Goal: Use online tool/utility: Utilize a website feature to perform a specific function

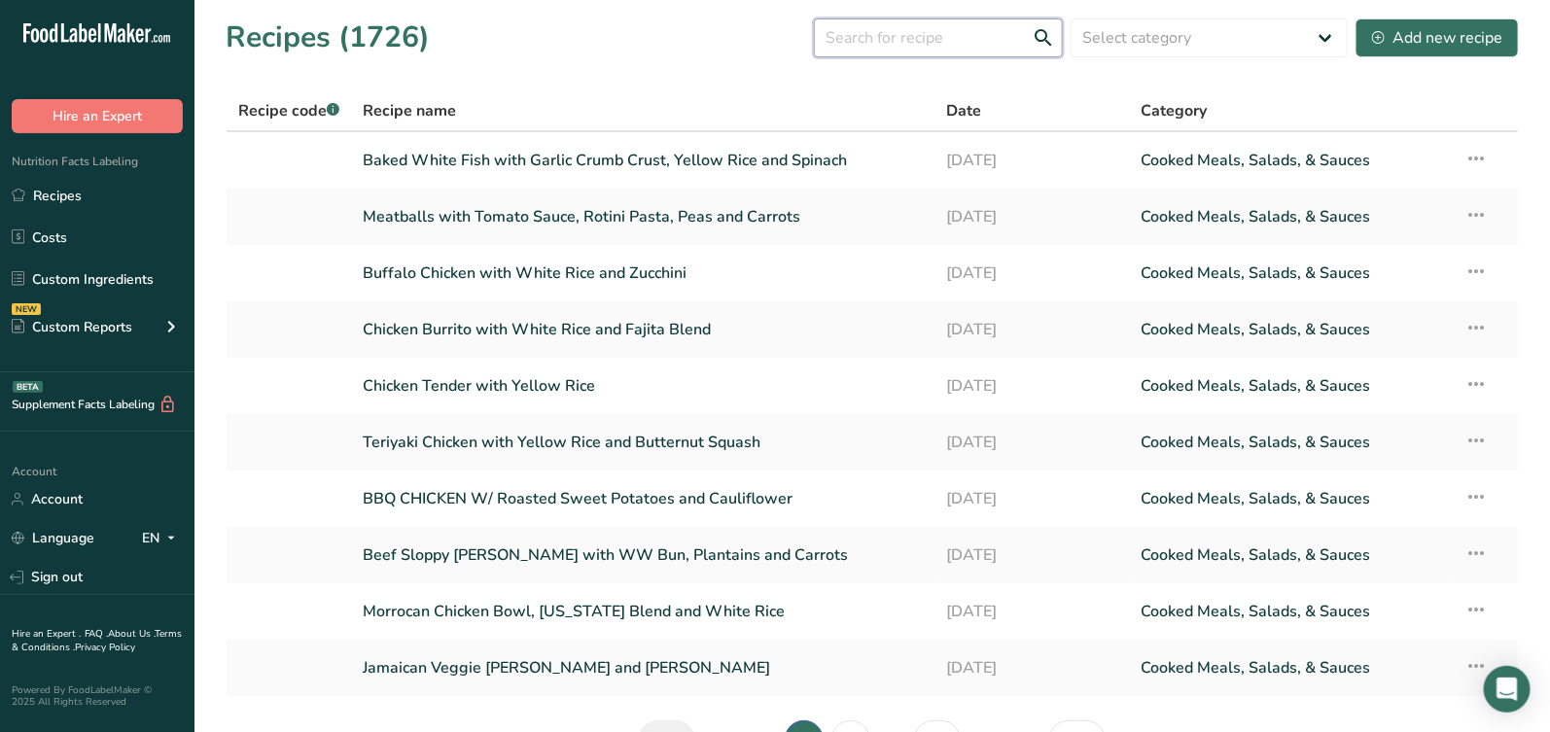
click at [941, 50] on input "text" at bounding box center [938, 37] width 249 height 39
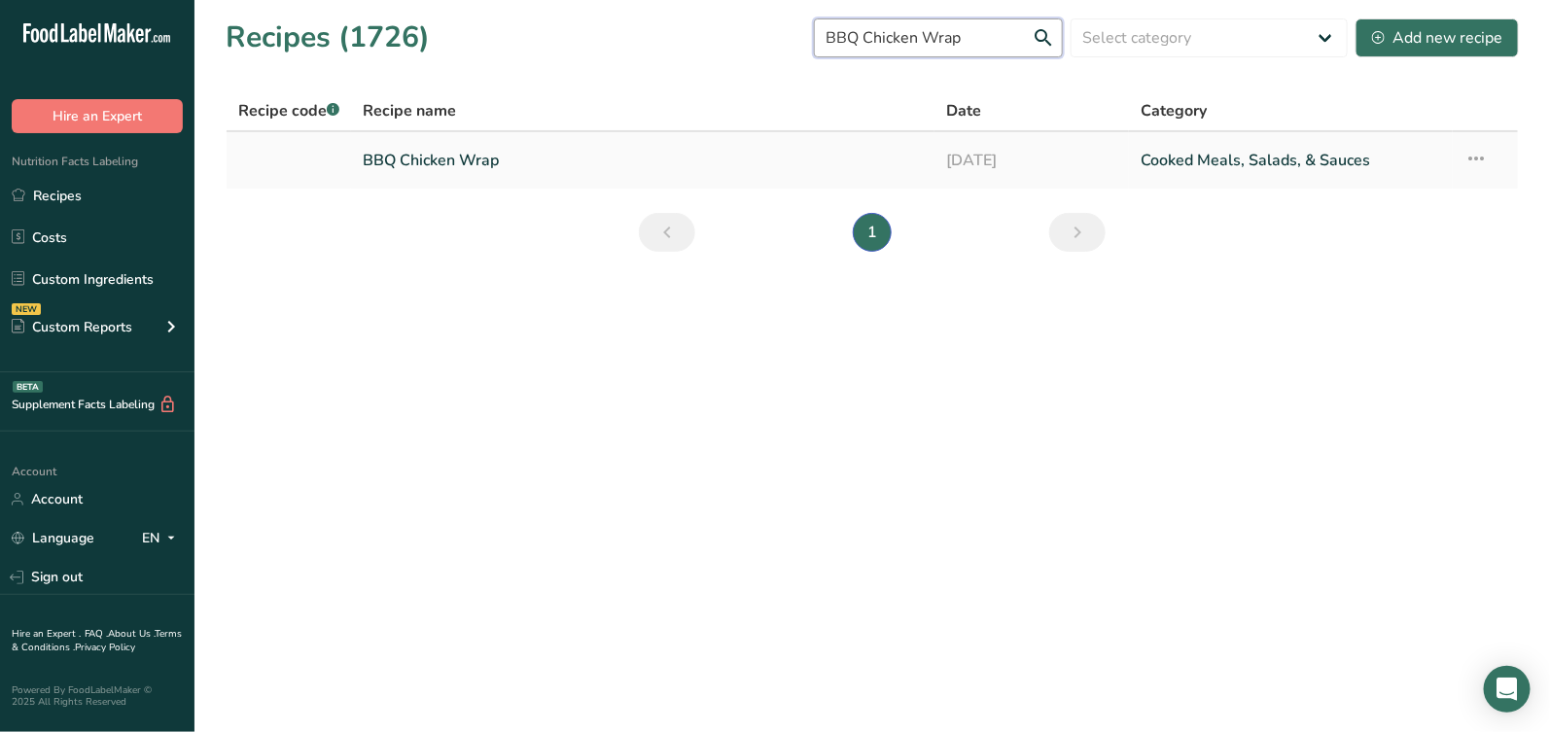
type input "BBQ Chicken Wrap"
click at [446, 170] on link "BBQ Chicken Wrap" at bounding box center [643, 160] width 560 height 41
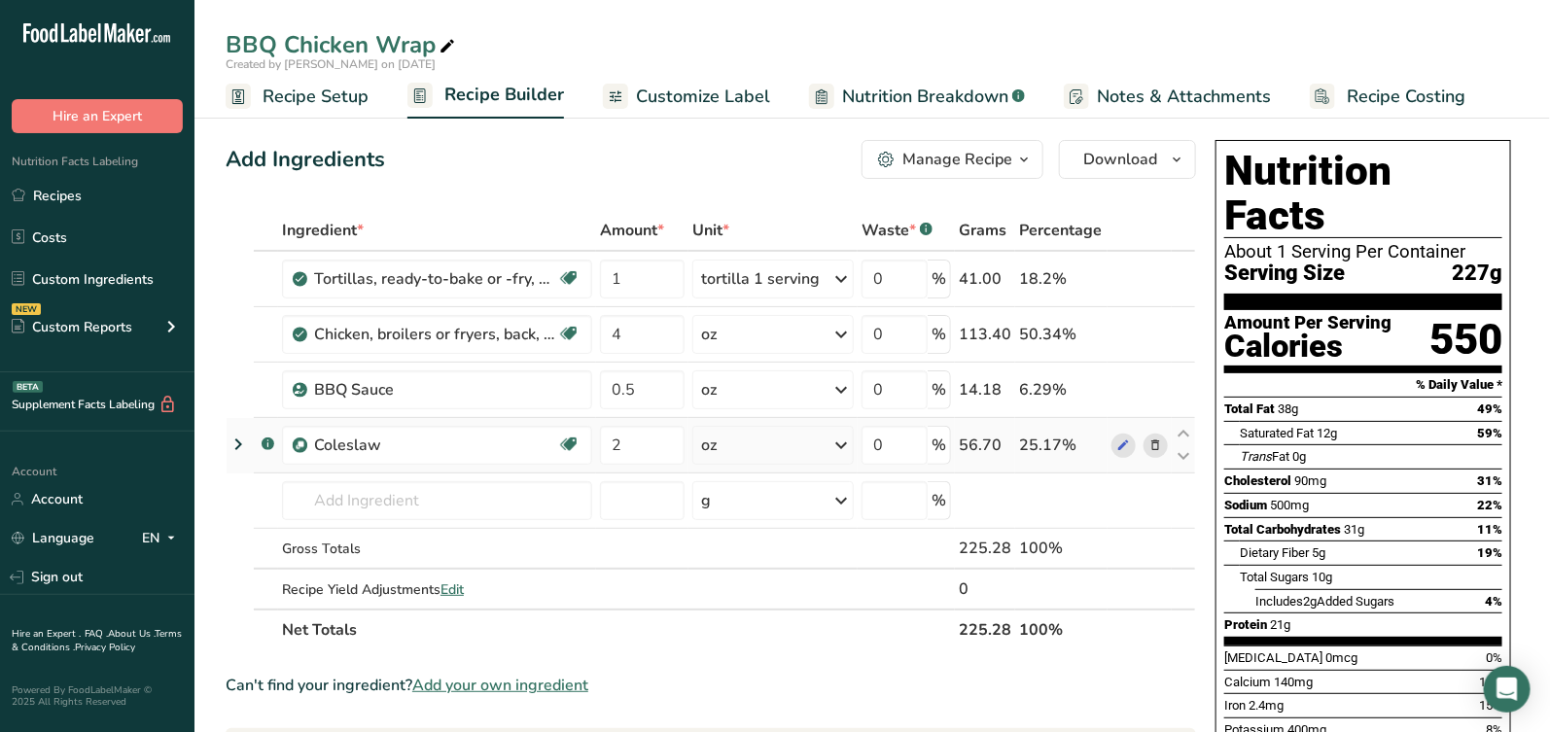
click at [1155, 446] on icon at bounding box center [1156, 446] width 14 height 20
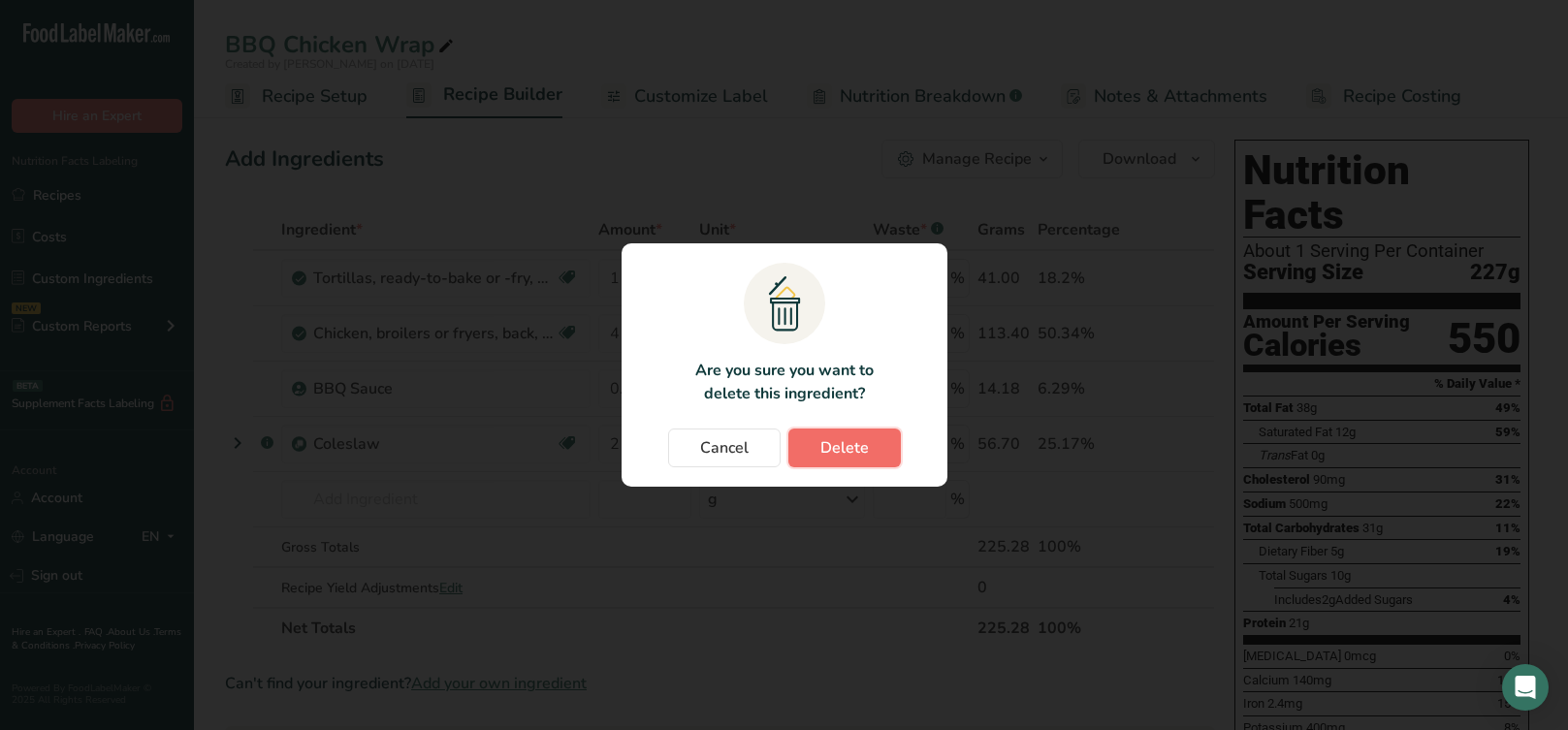
click at [858, 449] on span "Delete" at bounding box center [844, 448] width 49 height 23
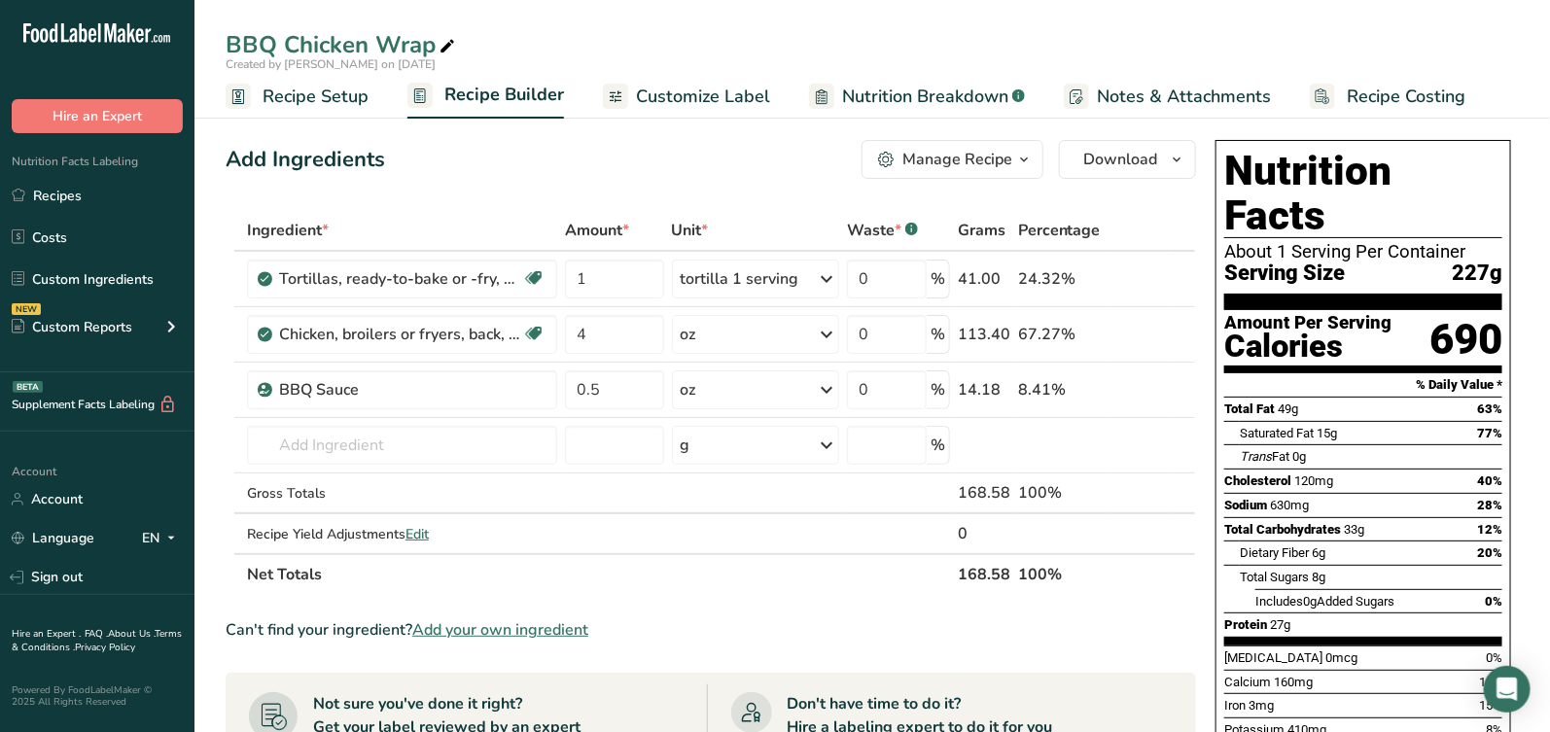
click at [336, 96] on span "Recipe Setup" at bounding box center [316, 97] width 106 height 26
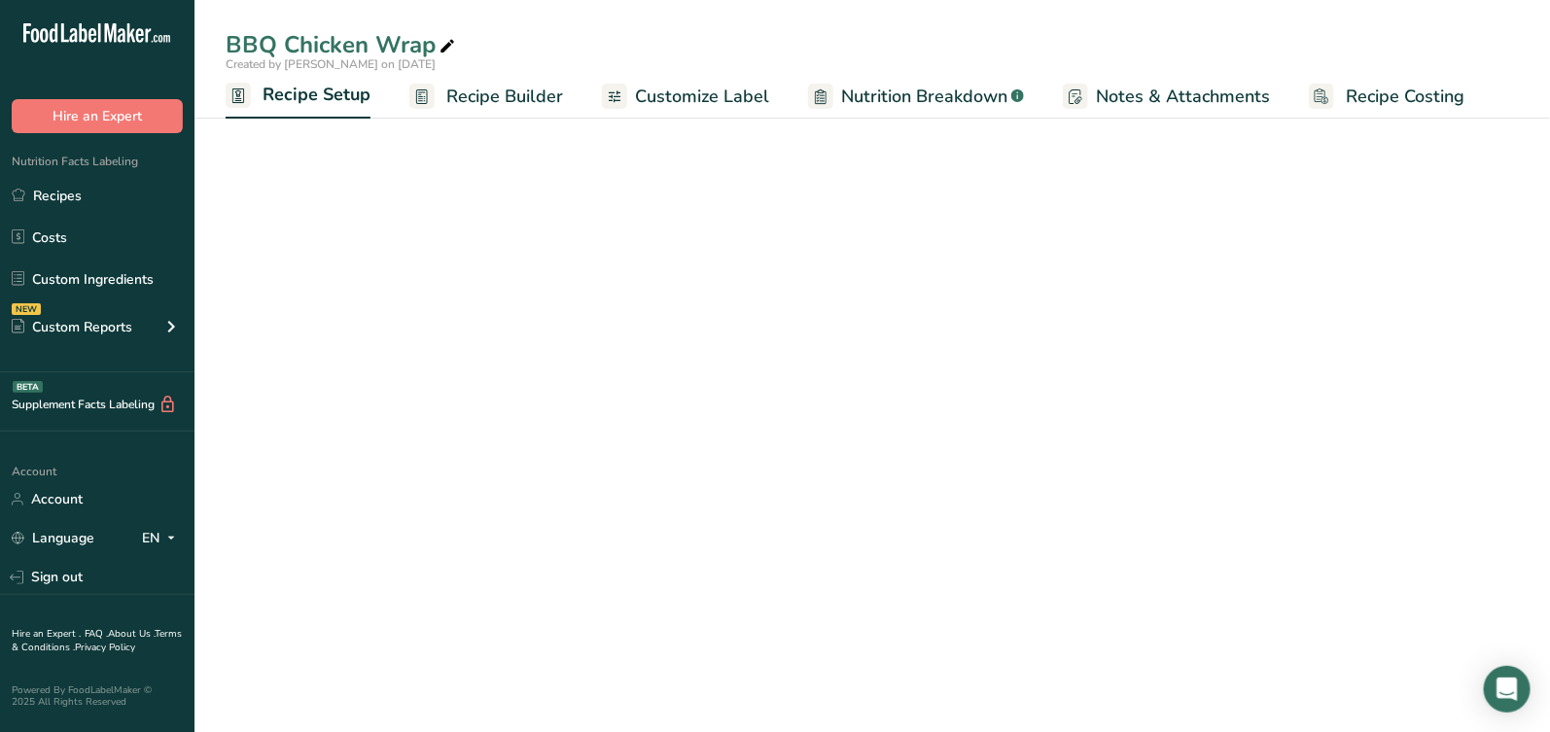
select select "5"
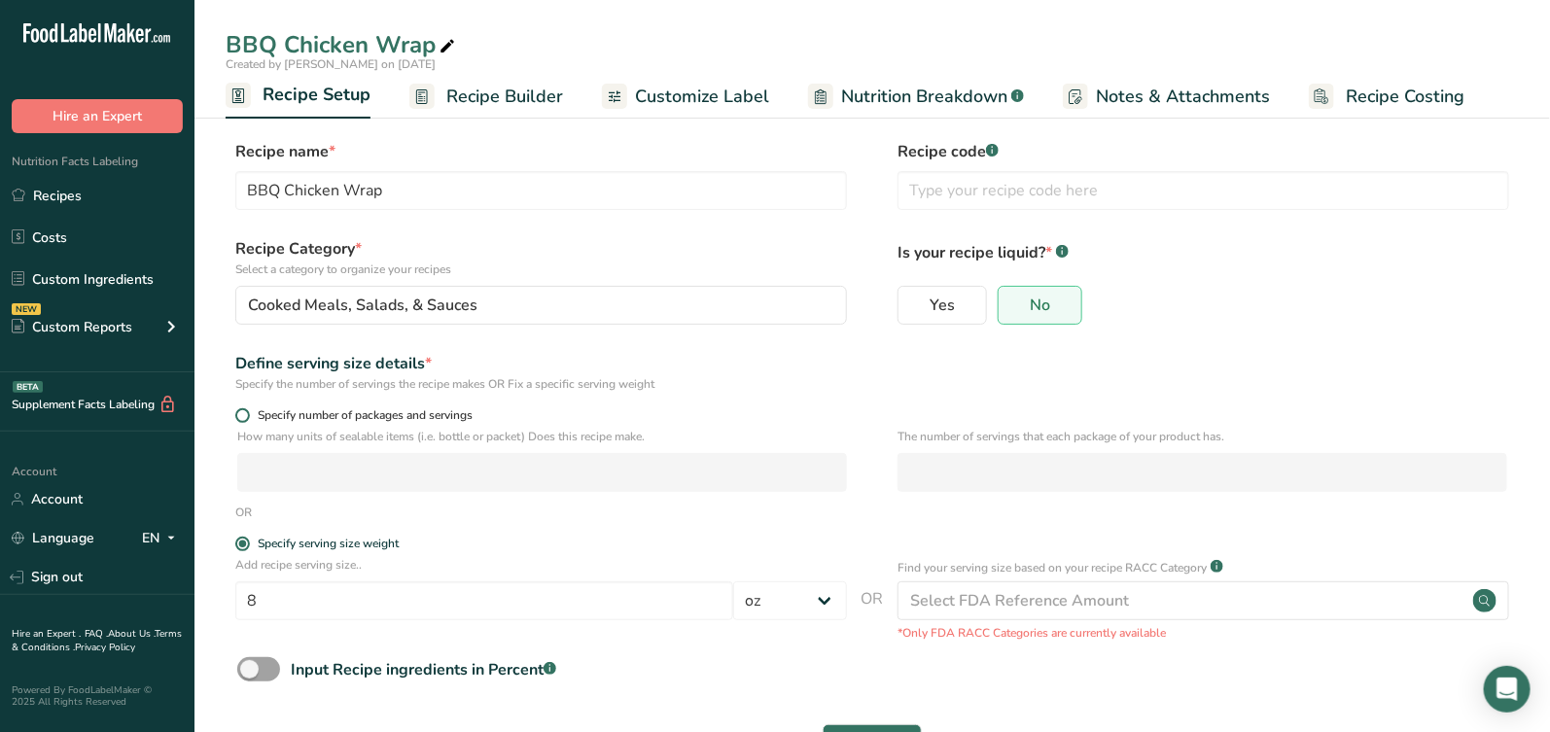
click at [245, 408] on span at bounding box center [242, 415] width 15 height 15
click at [245, 409] on input "Specify number of packages and servings" at bounding box center [241, 415] width 13 height 13
radio input "true"
radio input "false"
select select "0"
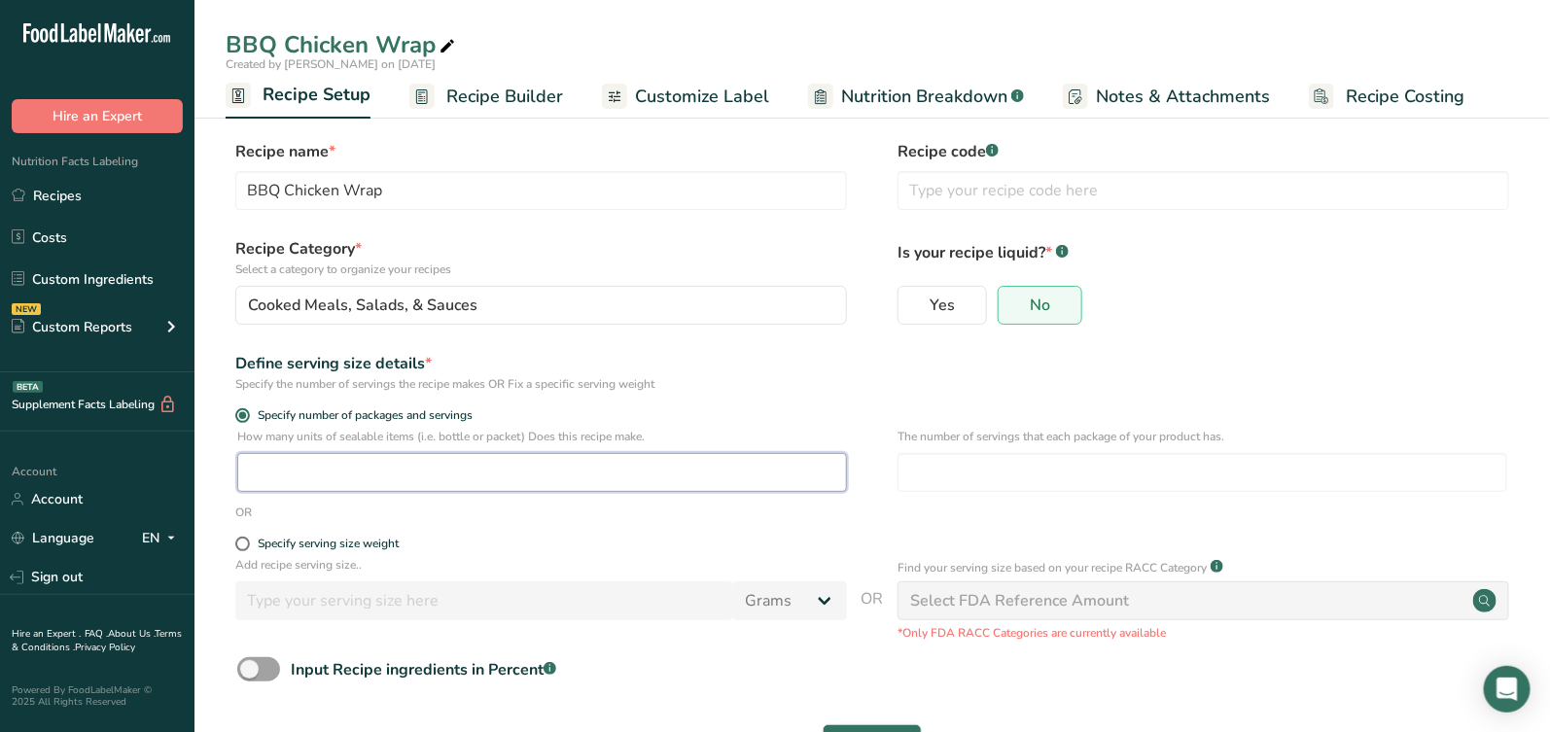
click at [275, 465] on input "number" at bounding box center [542, 472] width 610 height 39
type input "1"
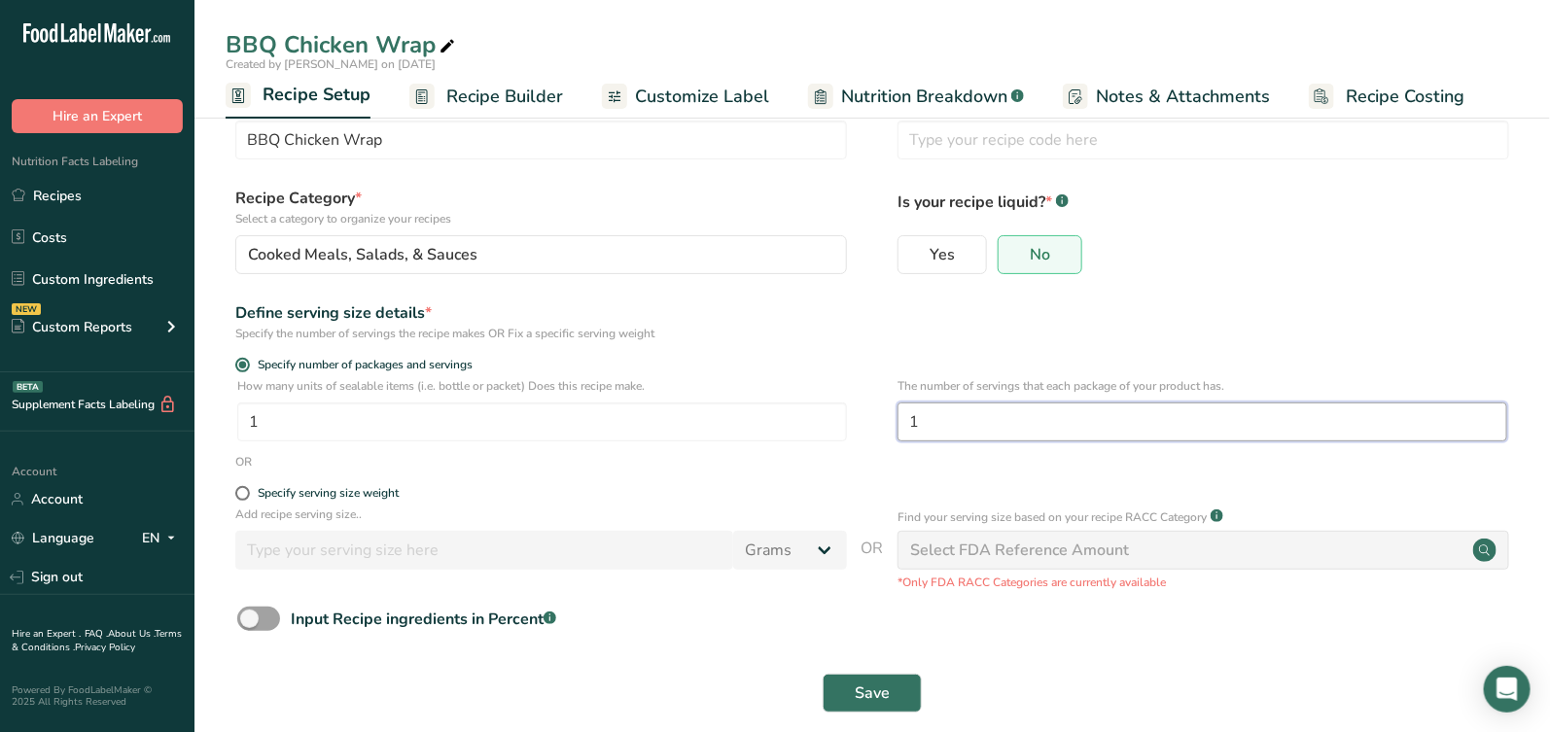
scroll to position [76, 0]
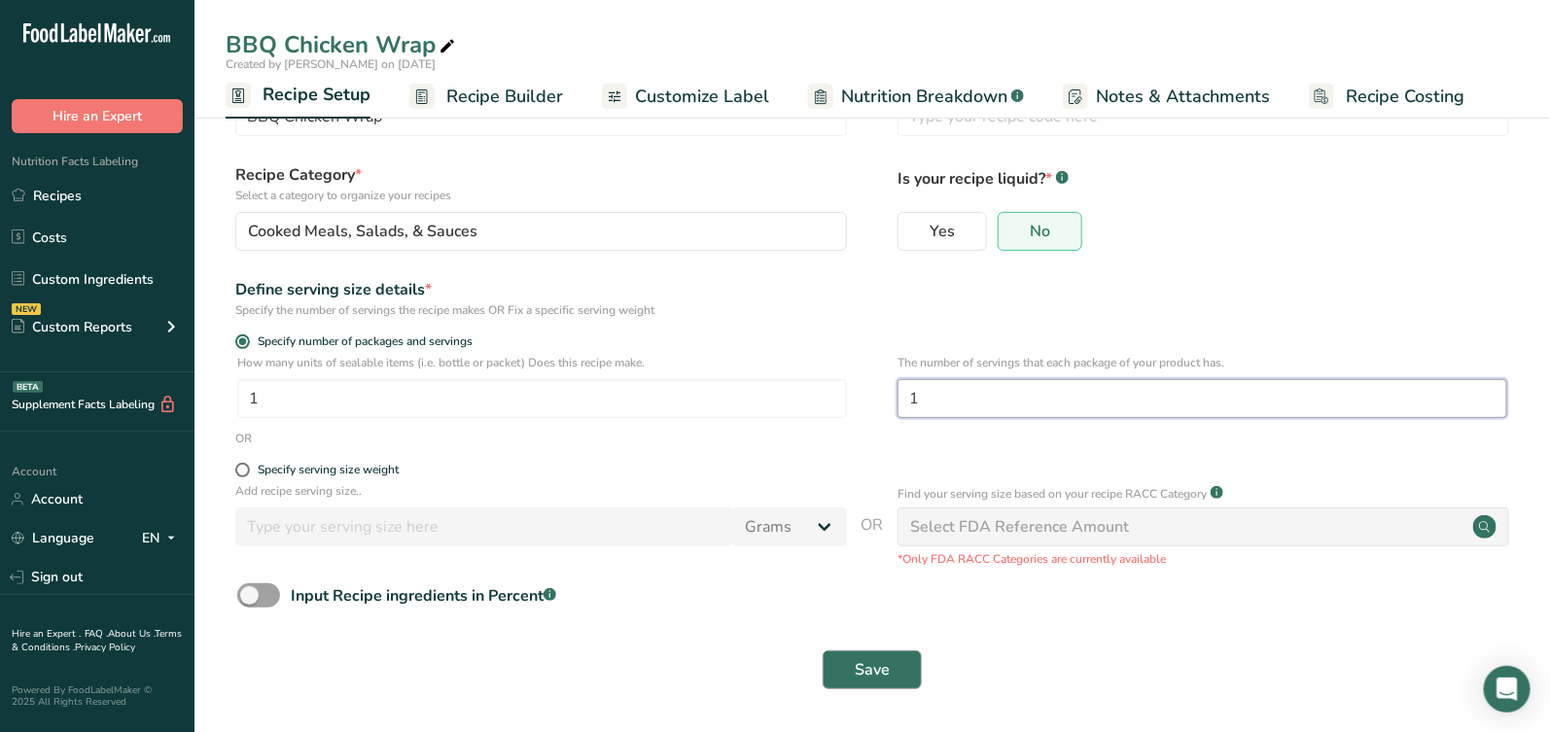
type input "1"
click at [875, 666] on span "Save" at bounding box center [872, 669] width 35 height 23
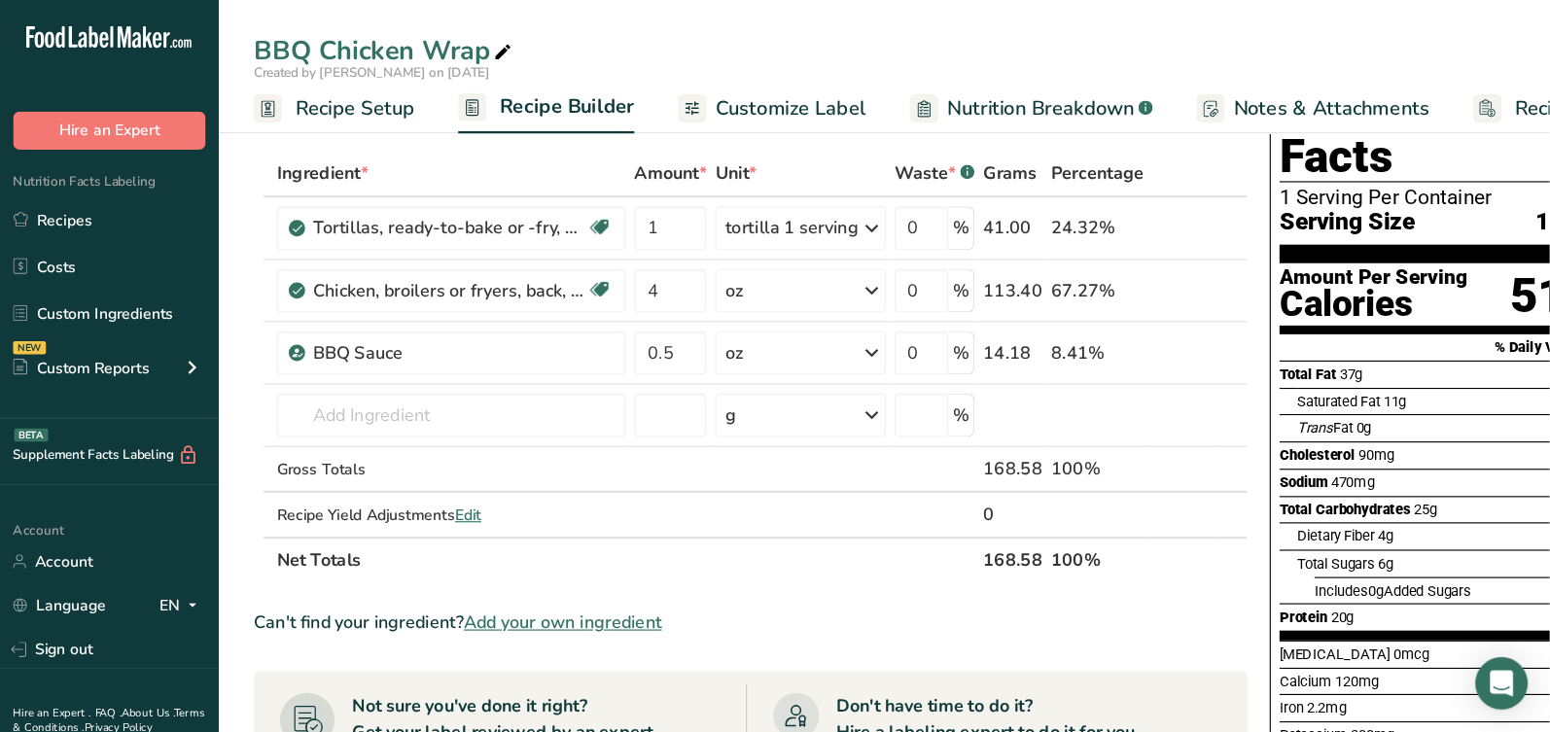
scroll to position [76, 0]
